Goal: Entertainment & Leisure: Consume media (video, audio)

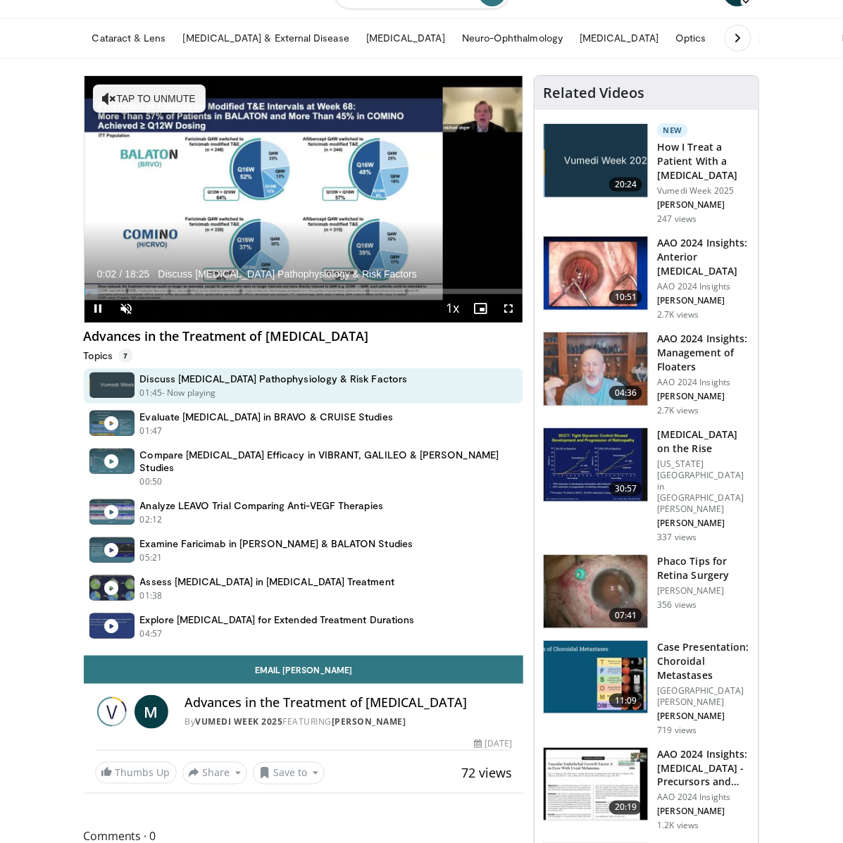
scroll to position [44, 0]
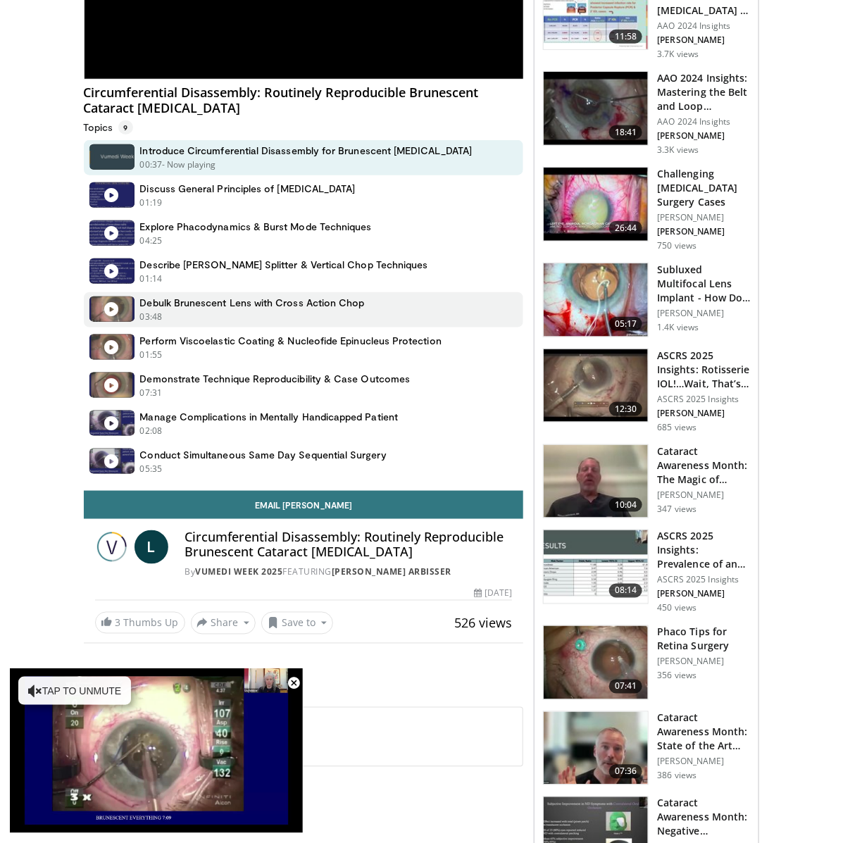
scroll to position [364, 0]
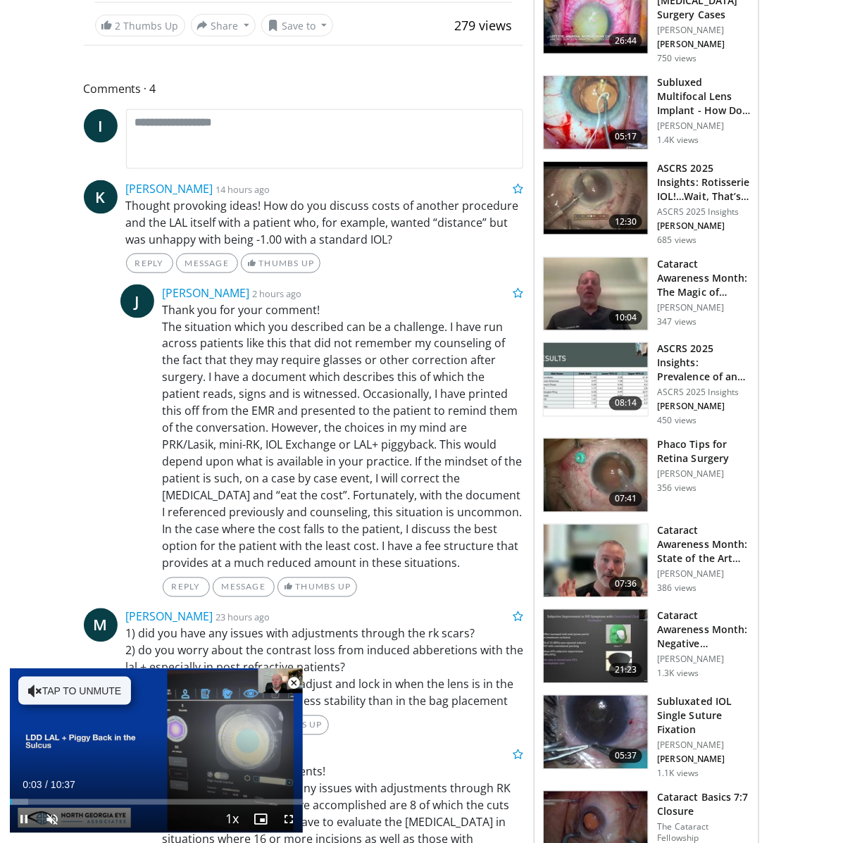
click at [294, 676] on span "Video Player" at bounding box center [294, 683] width 28 height 28
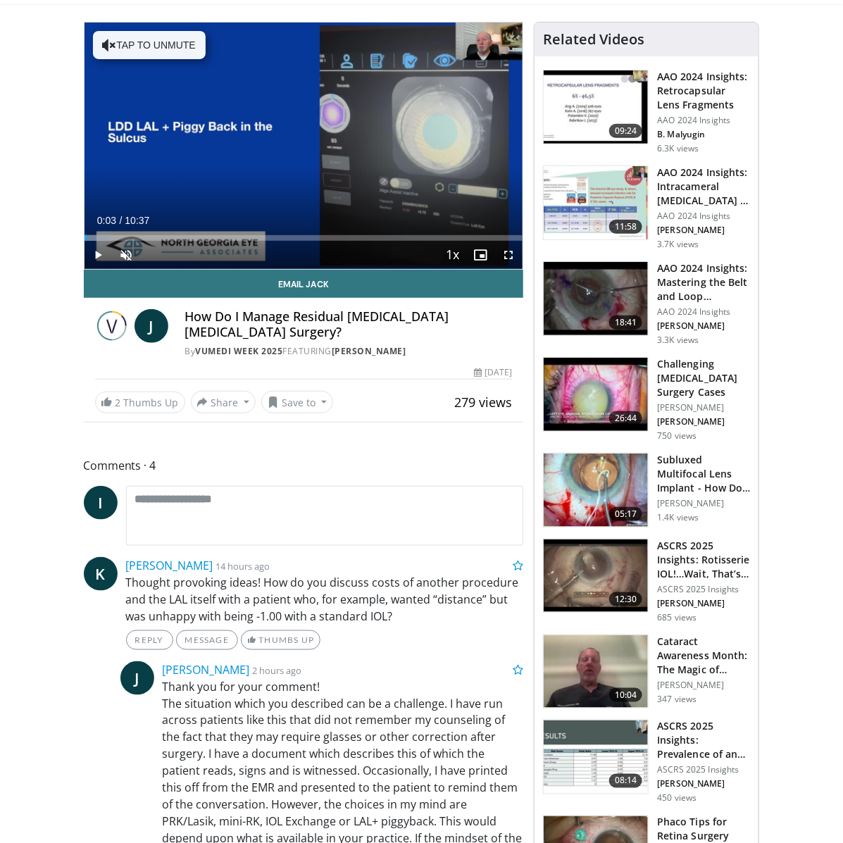
scroll to position [113, 0]
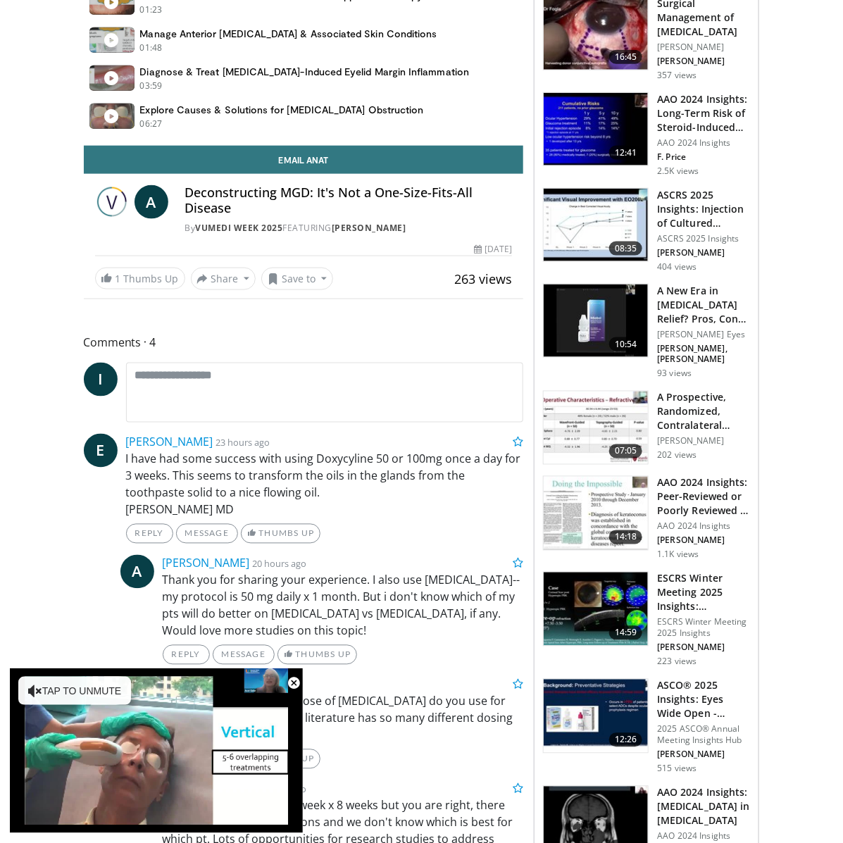
scroll to position [505, 0]
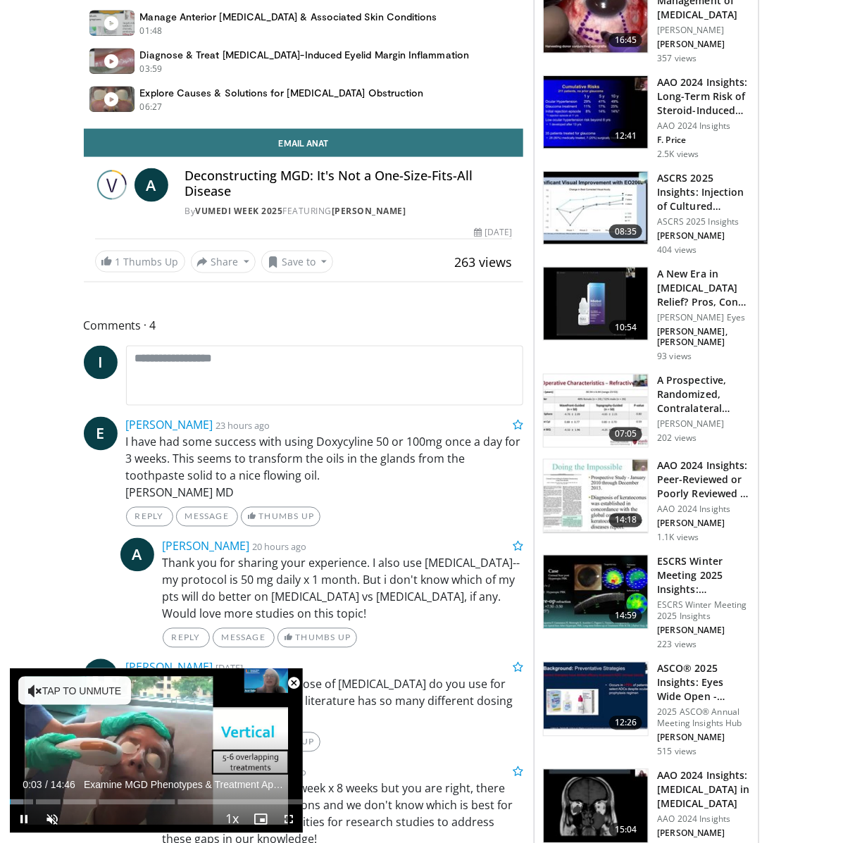
drag, startPoint x: 292, startPoint y: 685, endPoint x: 290, endPoint y: 678, distance: 7.9
click at [292, 684] on span "Video Player" at bounding box center [294, 683] width 28 height 28
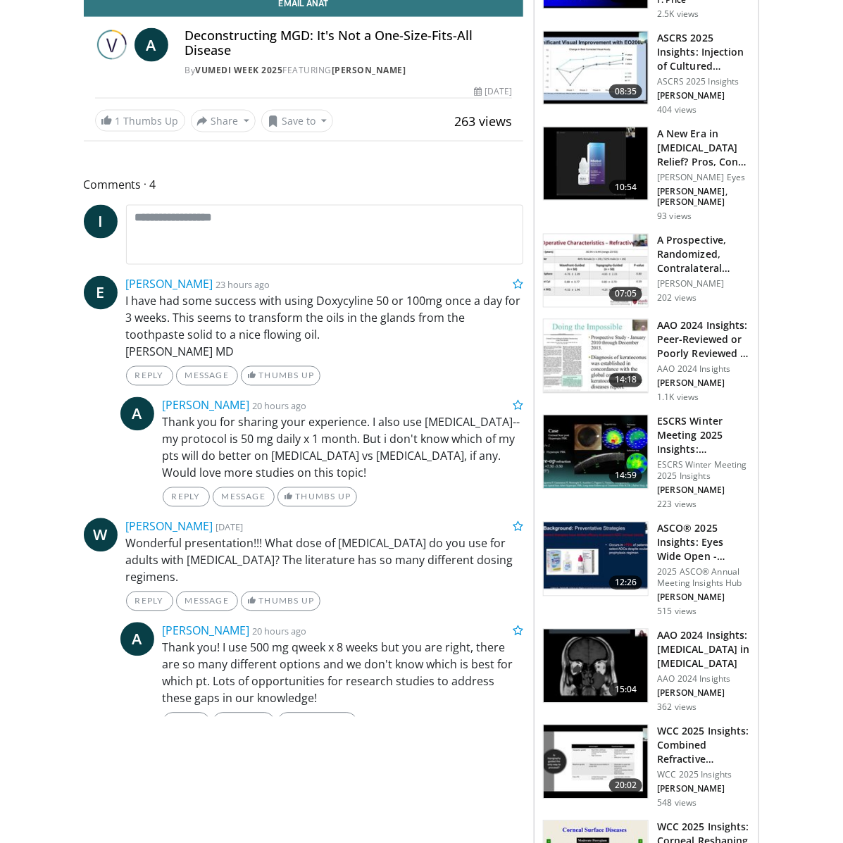
scroll to position [665, 0]
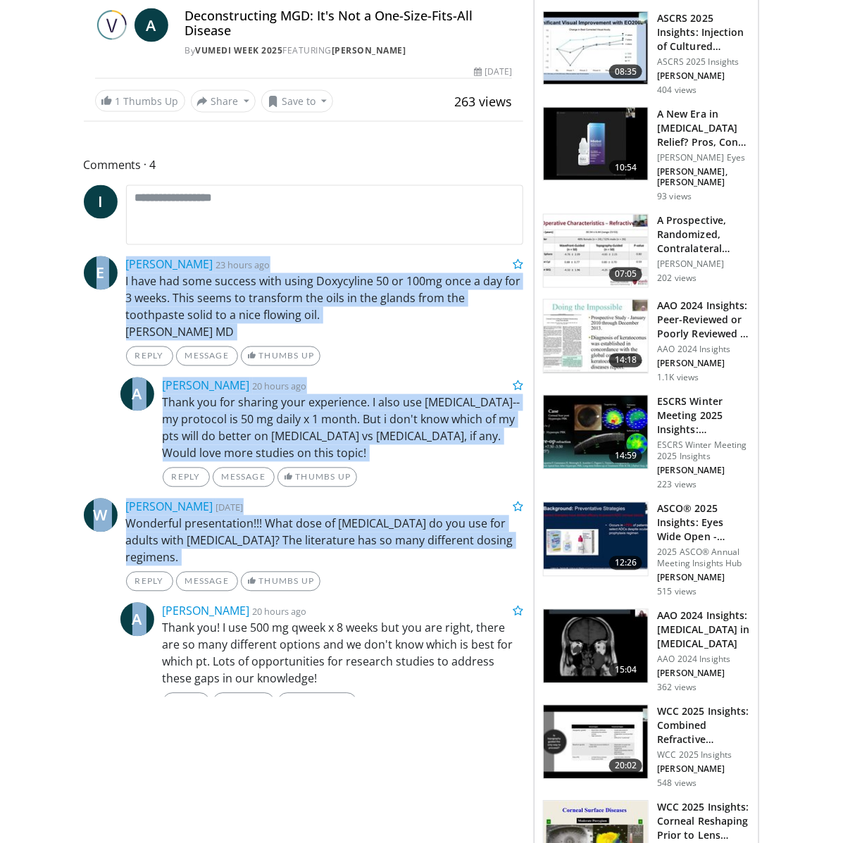
drag, startPoint x: 46, startPoint y: 259, endPoint x: 266, endPoint y: 579, distance: 388.7
click at [266, 580] on body "Vumedi Week 2025 Channel WATCH NOW Specialties Adult & Family Medicine Allergy,…" at bounding box center [421, 611] width 843 height 2552
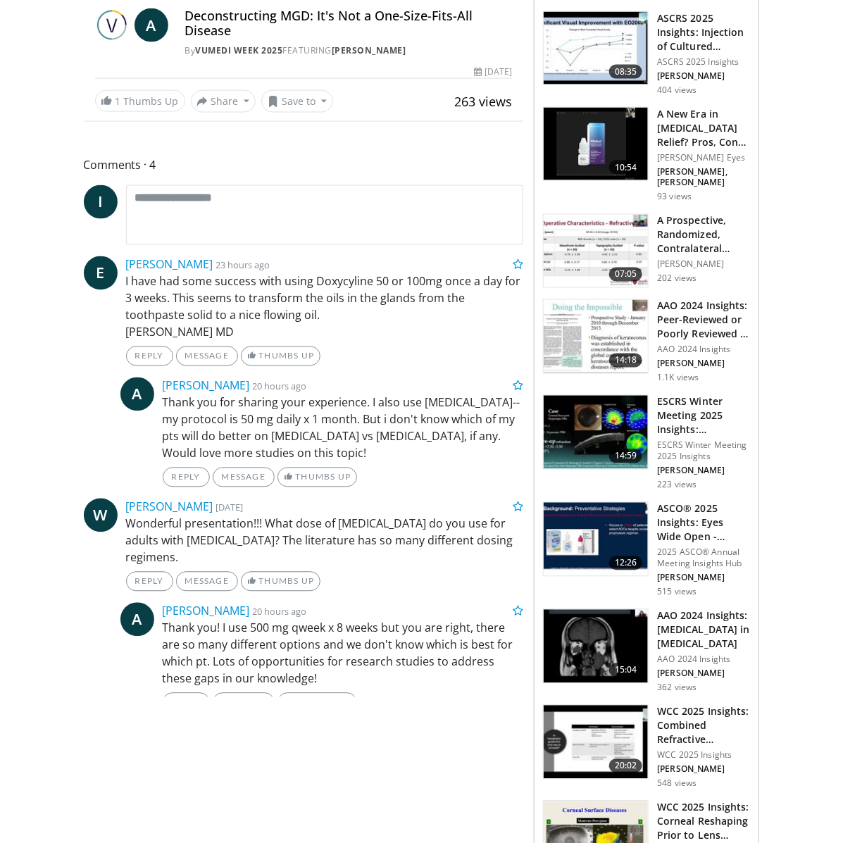
drag, startPoint x: 27, startPoint y: 321, endPoint x: 32, endPoint y: 310, distance: 12.0
click at [27, 321] on body "Vumedi Week 2025 Channel WATCH NOW Specialties Adult & Family Medicine Allergy,…" at bounding box center [421, 611] width 843 height 2552
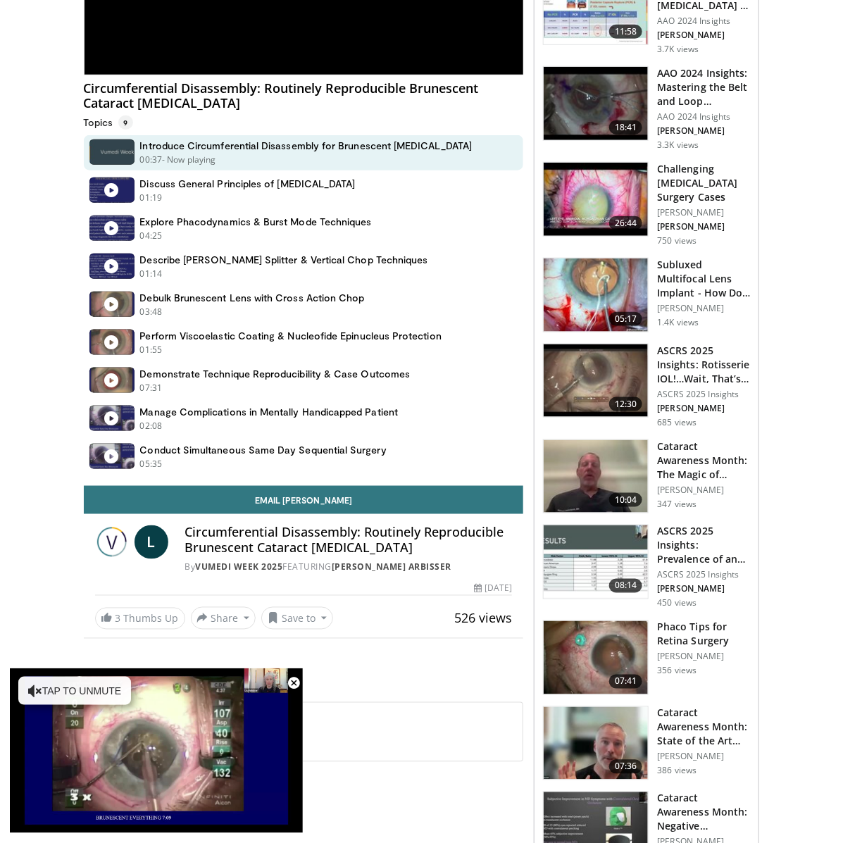
scroll to position [318, 0]
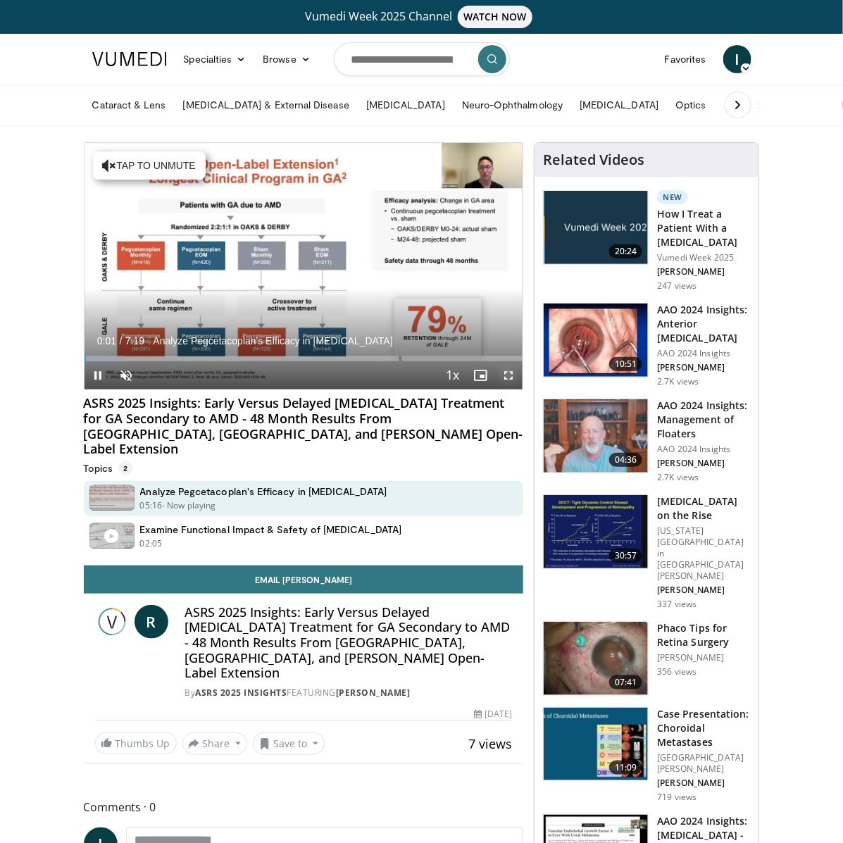
click at [507, 378] on span "Video Player" at bounding box center [509, 375] width 28 height 28
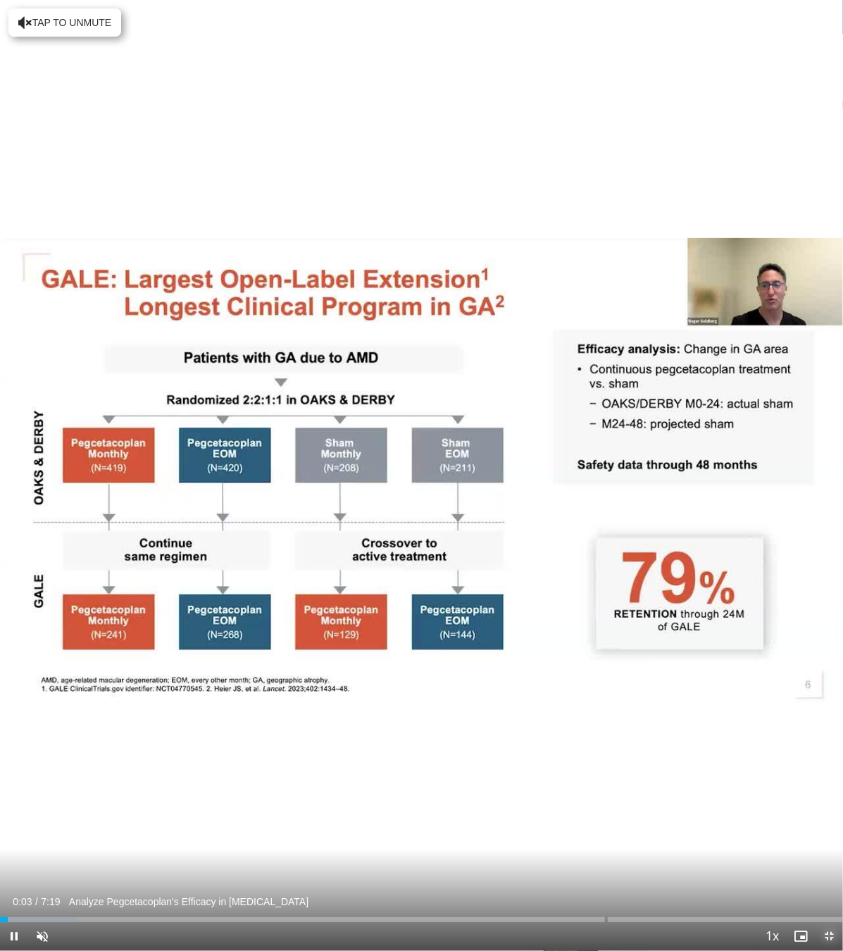
drag, startPoint x: 827, startPoint y: 935, endPoint x: 806, endPoint y: 798, distance: 138.3
click at [827, 843] on span "Video Player" at bounding box center [829, 937] width 28 height 28
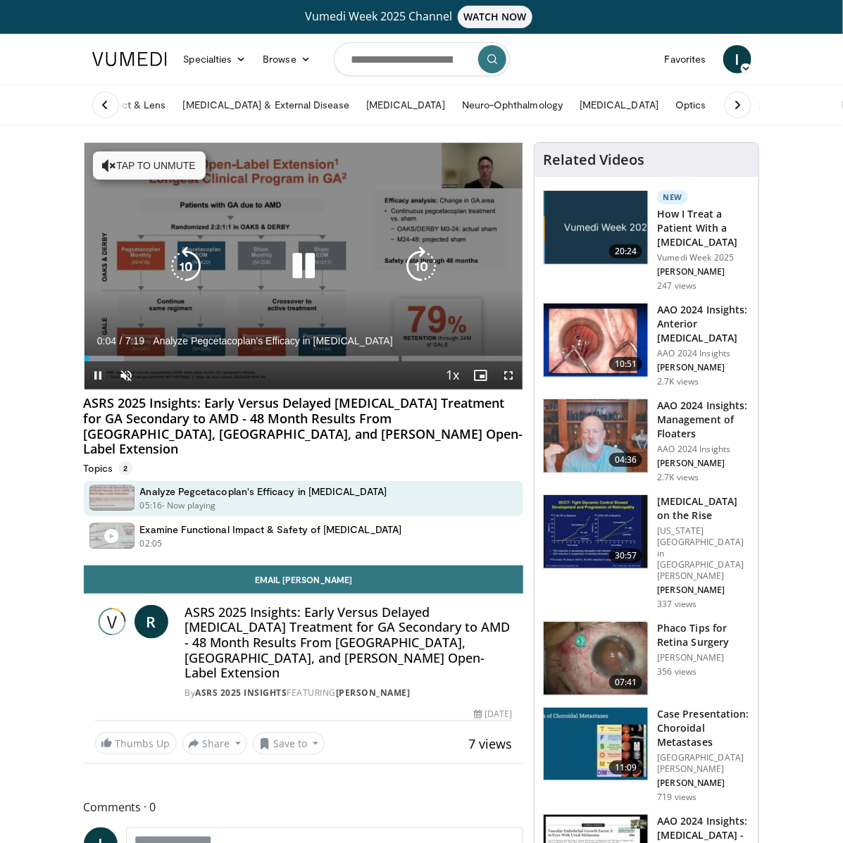
drag, startPoint x: 271, startPoint y: 259, endPoint x: 287, endPoint y: 192, distance: 68.9
click at [271, 259] on div "Video Player" at bounding box center [303, 266] width 263 height 28
click at [303, 256] on icon "Video Player" at bounding box center [303, 266] width 39 height 39
